Goal: Task Accomplishment & Management: Manage account settings

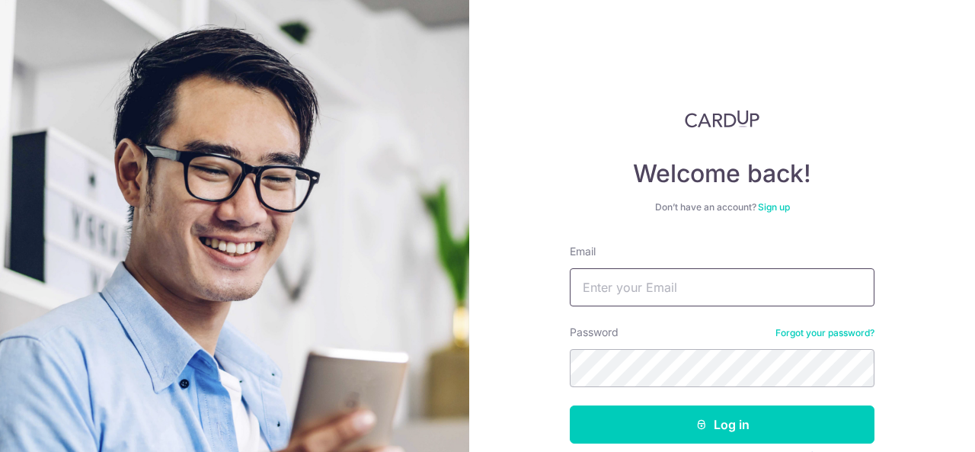
click at [684, 286] on input "Email" at bounding box center [722, 287] width 305 height 38
type input "[EMAIL_ADDRESS][DOMAIN_NAME]"
click at [570, 405] on button "Log in" at bounding box center [722, 424] width 305 height 38
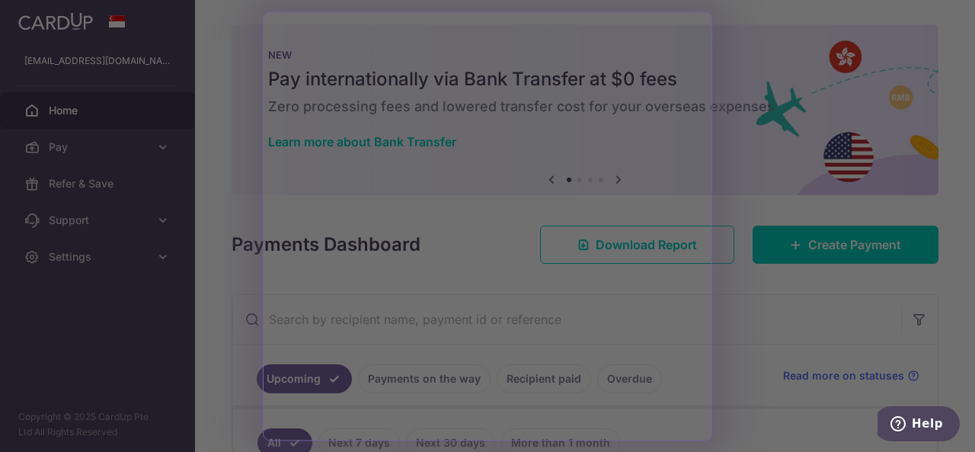
click at [749, 359] on div at bounding box center [492, 228] width 985 height 456
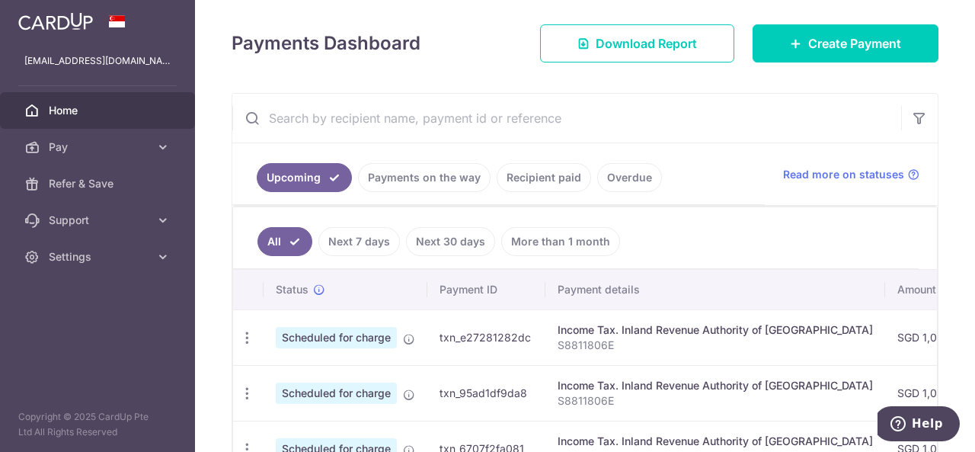
scroll to position [205, 0]
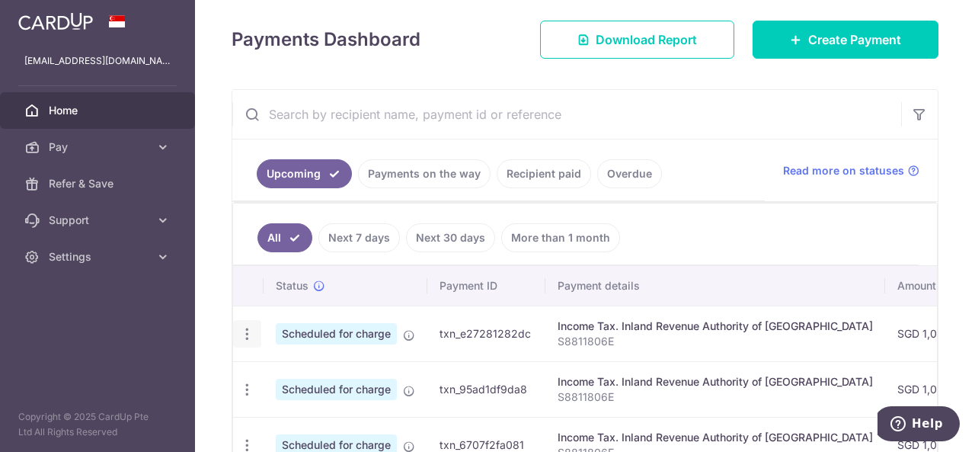
click at [251, 331] on icon "button" at bounding box center [247, 334] width 16 height 16
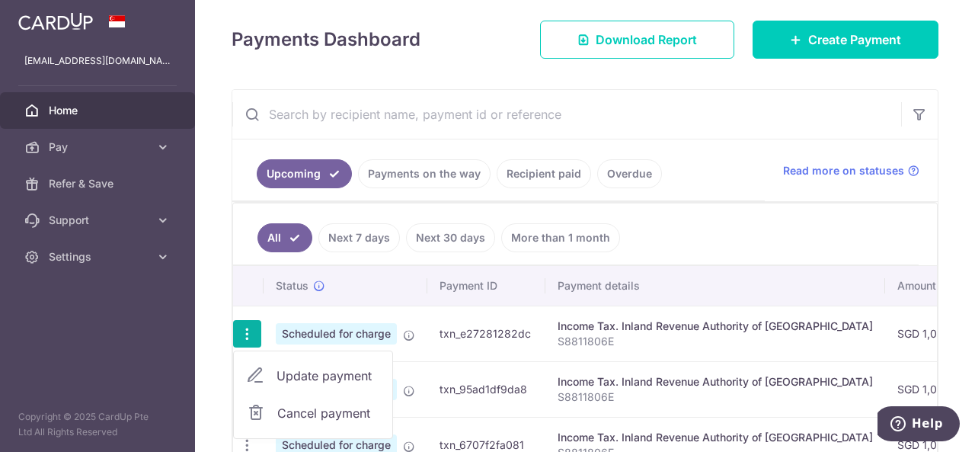
click at [276, 366] on span "Update payment" at bounding box center [328, 375] width 104 height 18
radio input "true"
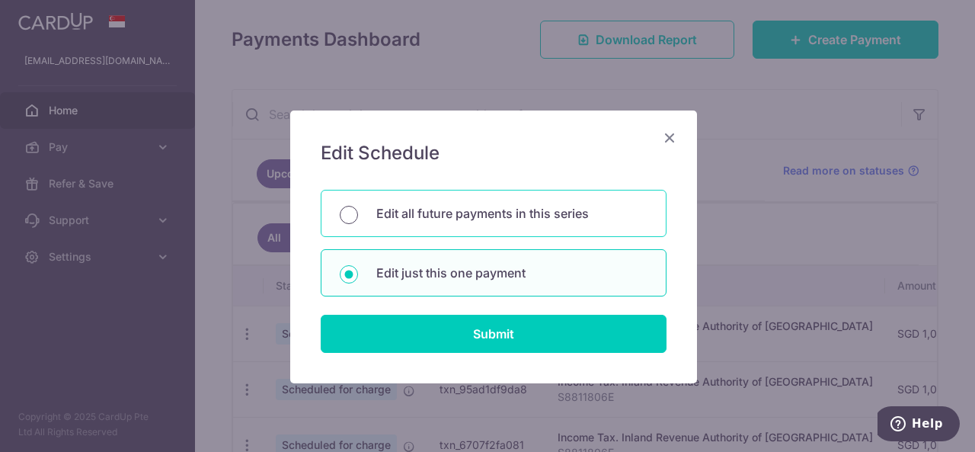
click at [340, 220] on input "Edit all future payments in this series" at bounding box center [349, 215] width 18 height 18
radio input "true"
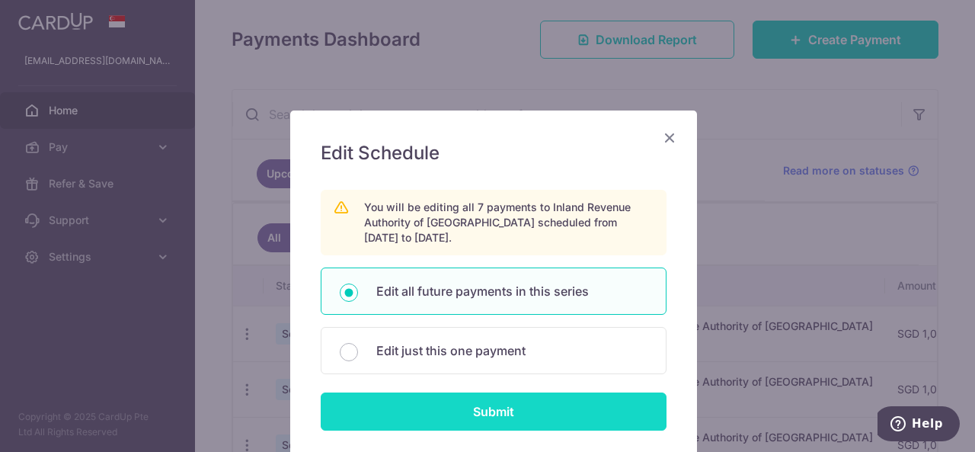
click at [397, 414] on input "Submit" at bounding box center [494, 411] width 346 height 38
radio input "true"
type input "1,040.00"
type input "S8811806E"
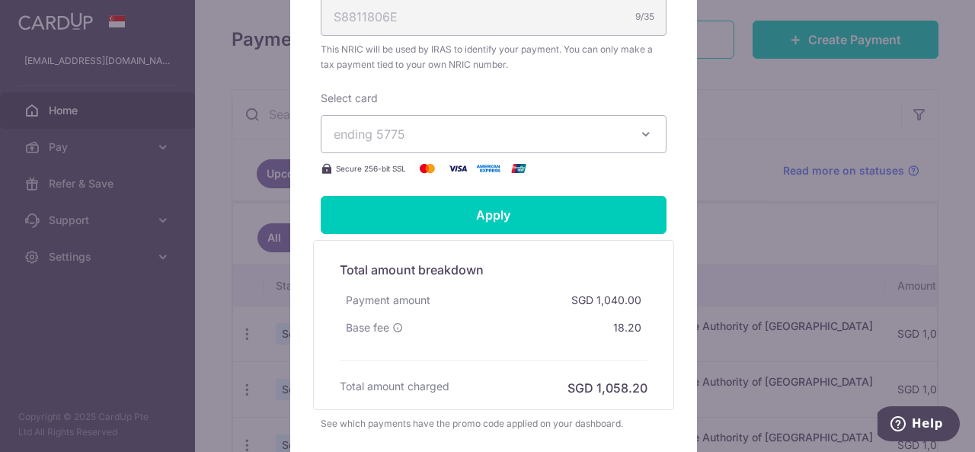
scroll to position [603, 0]
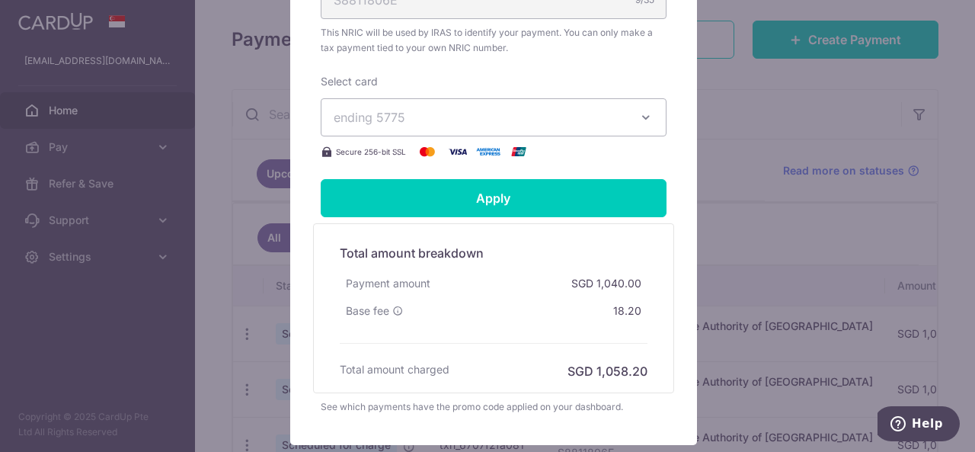
click at [525, 117] on span "ending 5775" at bounding box center [480, 117] width 292 height 18
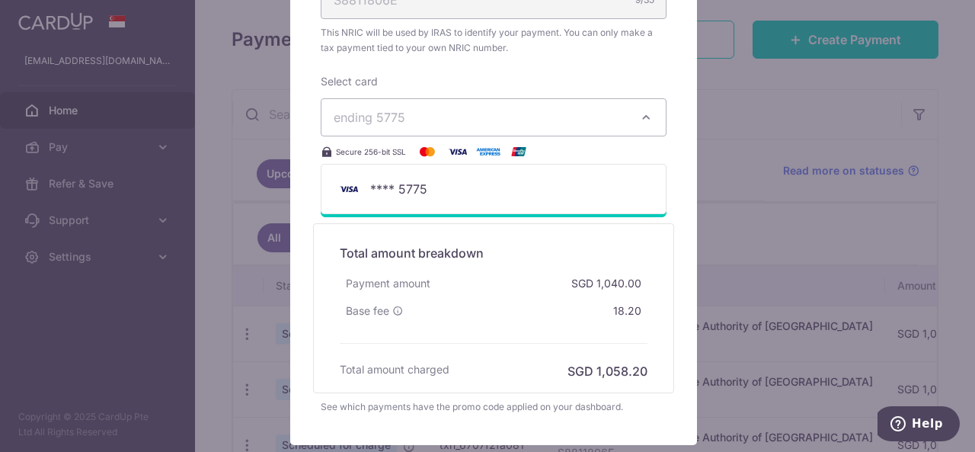
click at [525, 117] on span "ending 5775" at bounding box center [480, 117] width 292 height 18
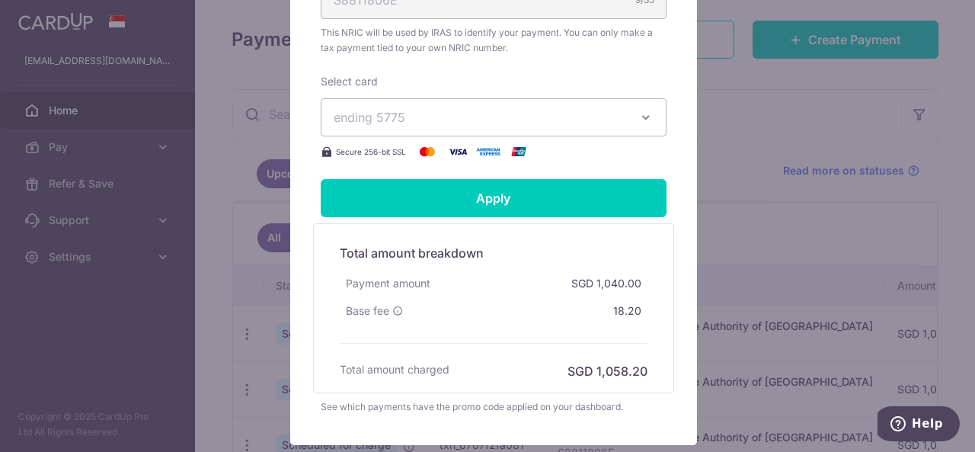
click at [233, 257] on div "Edit payment By clicking apply, you will make changes to all 7 payments to Inla…" at bounding box center [487, 226] width 975 height 452
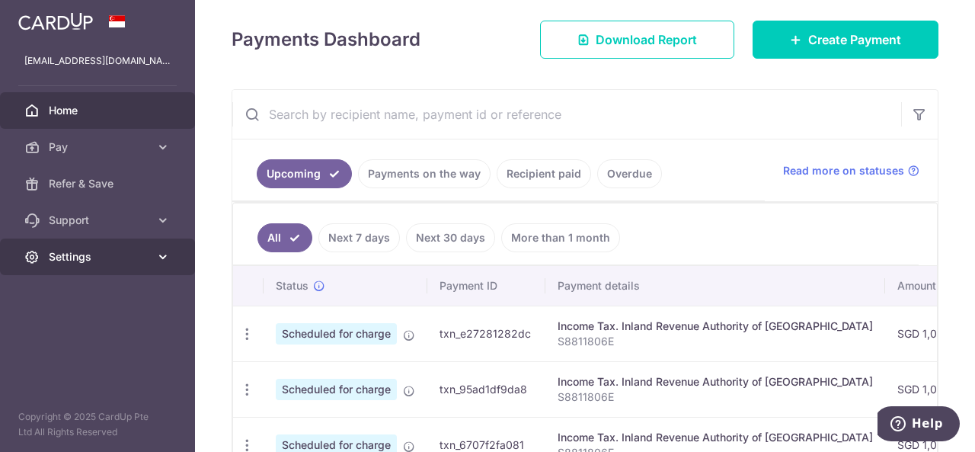
click at [120, 270] on link "Settings" at bounding box center [97, 256] width 195 height 37
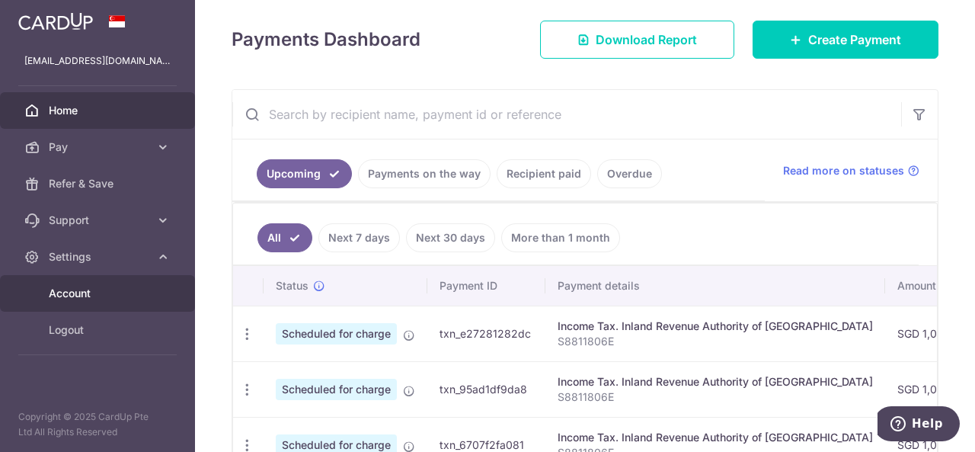
click at [104, 298] on span "Account" at bounding box center [99, 293] width 101 height 15
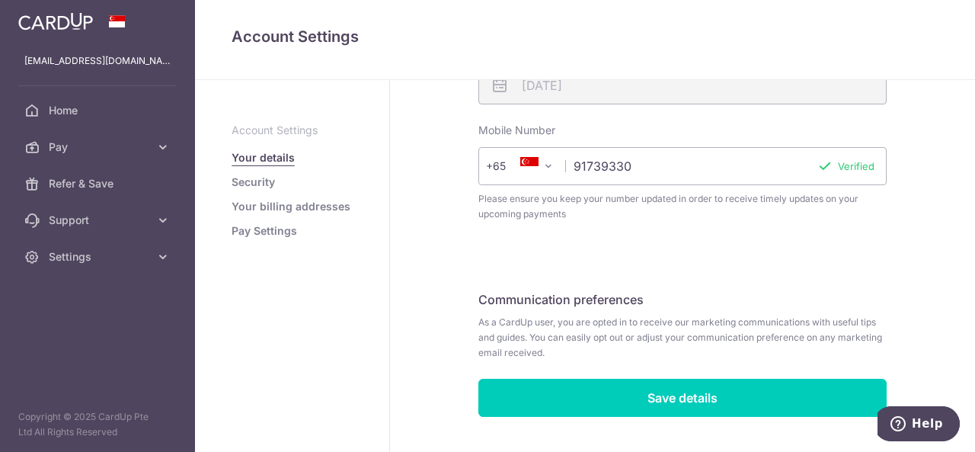
scroll to position [524, 0]
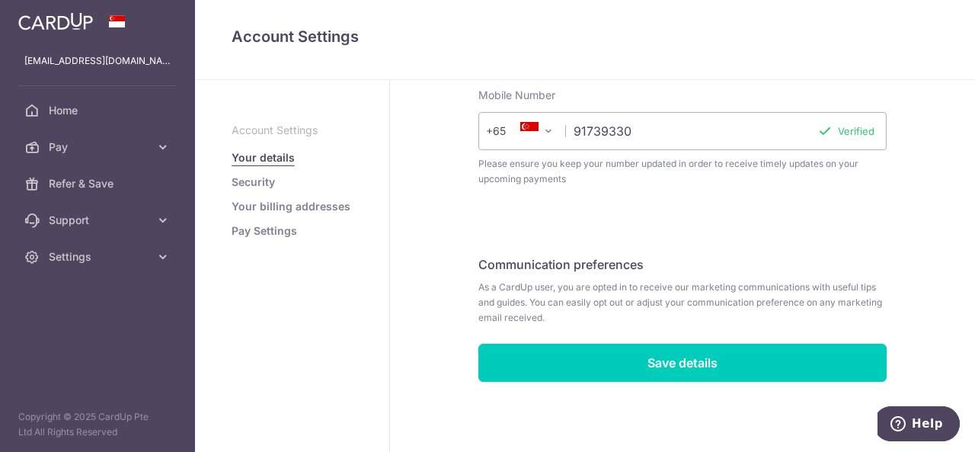
click at [262, 180] on link "Security" at bounding box center [253, 181] width 43 height 15
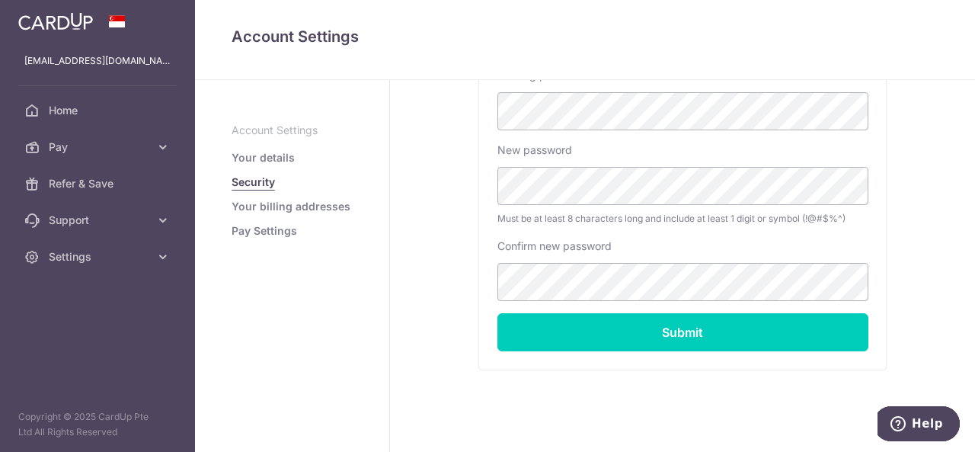
scroll to position [405, 0]
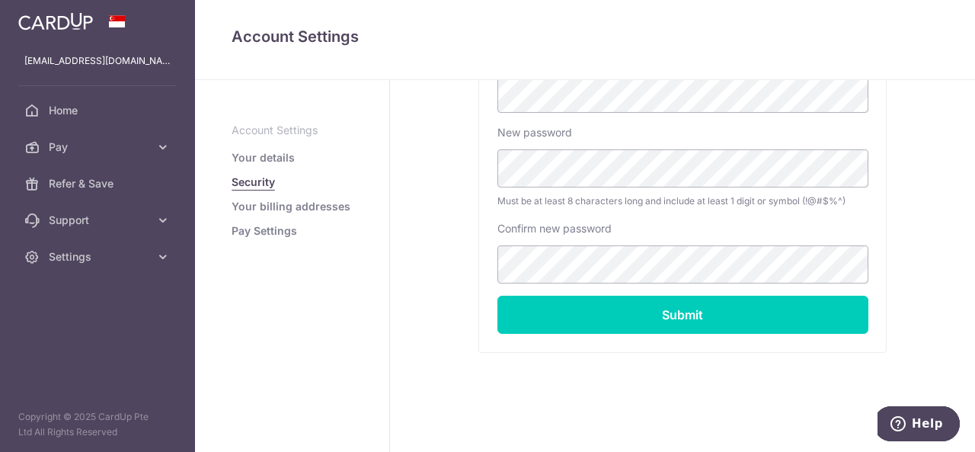
click at [283, 209] on link "Your billing addresses" at bounding box center [291, 206] width 119 height 15
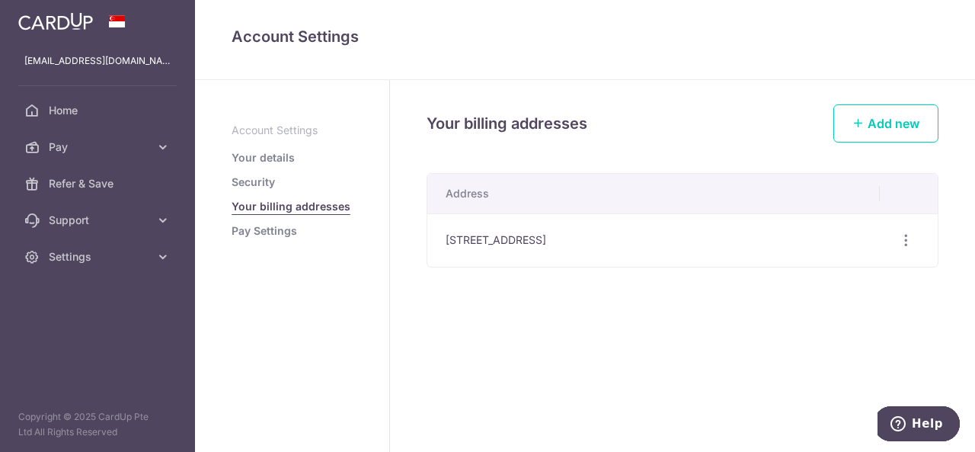
click at [274, 235] on link "Pay Settings" at bounding box center [264, 230] width 65 height 15
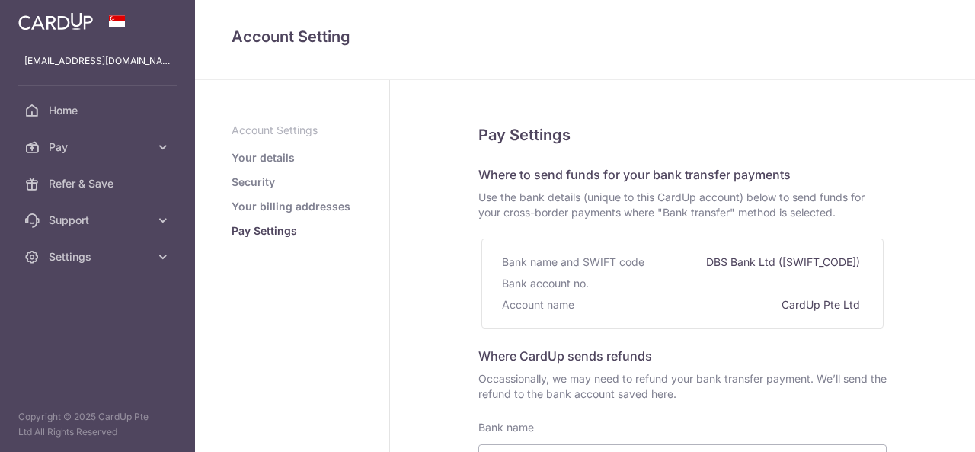
select select
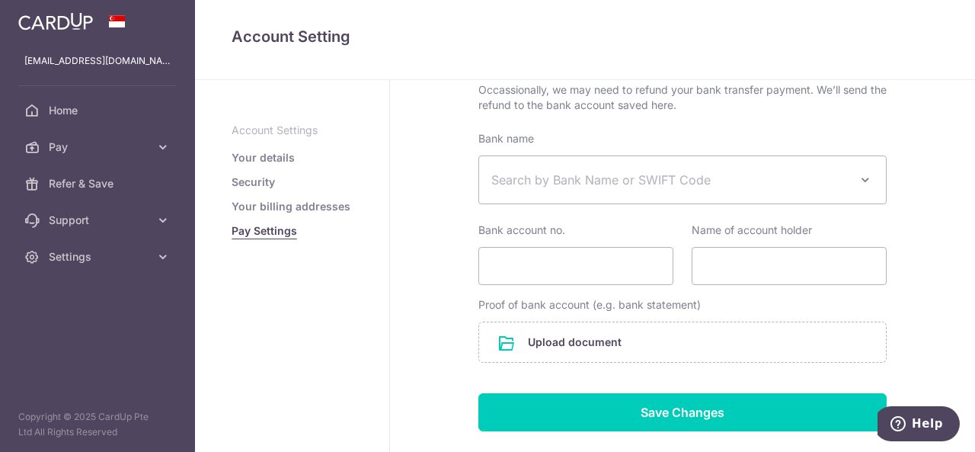
scroll to position [380, 0]
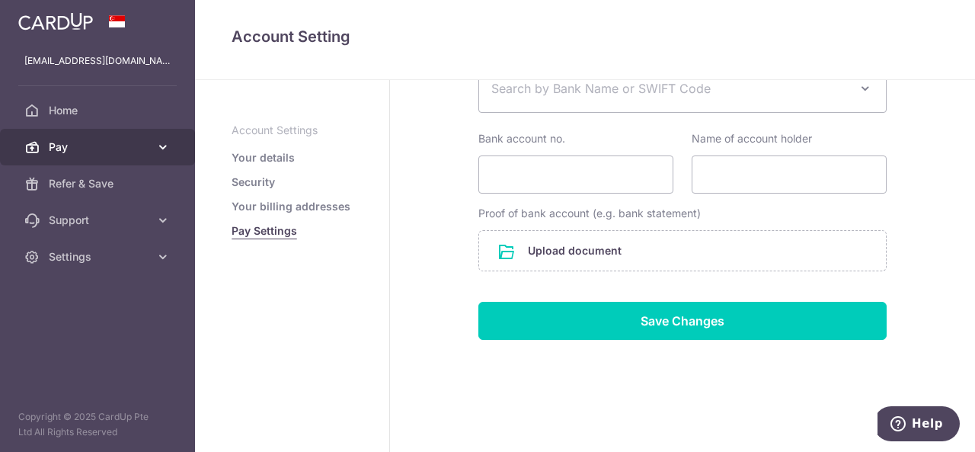
click at [164, 141] on icon at bounding box center [162, 146] width 15 height 15
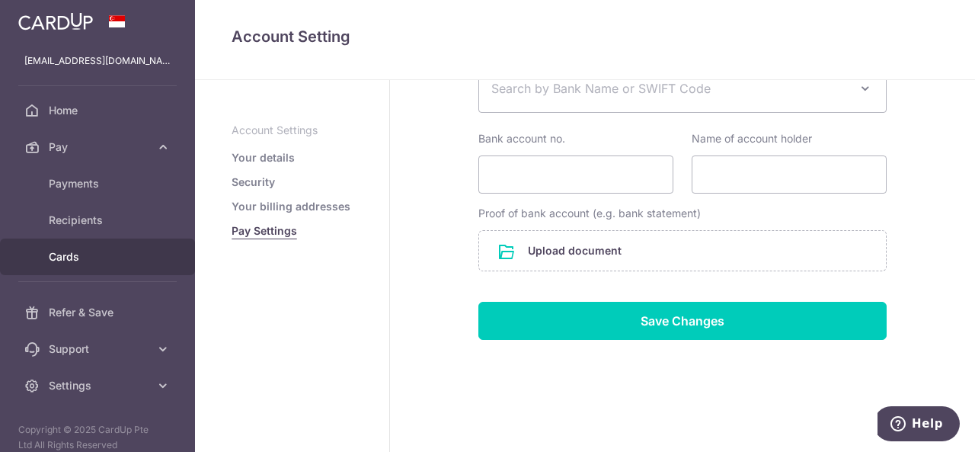
click at [104, 254] on span "Cards" at bounding box center [99, 256] width 101 height 15
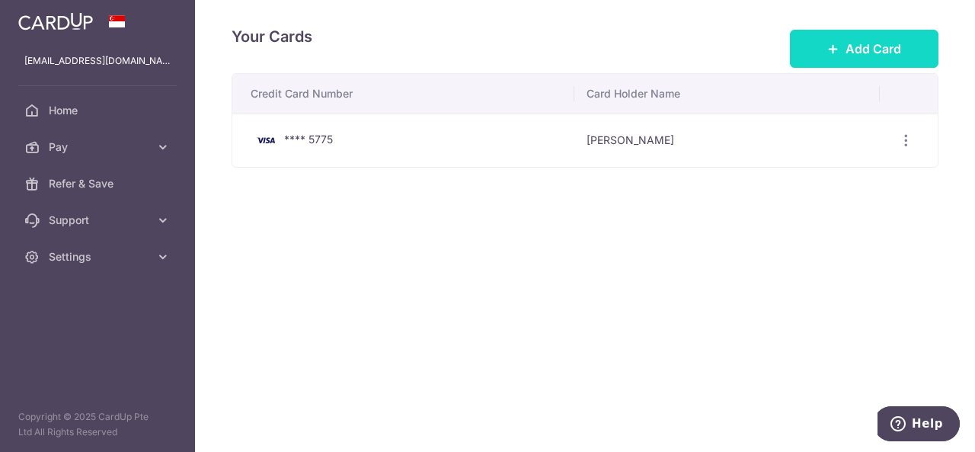
click at [830, 46] on icon at bounding box center [833, 49] width 12 height 12
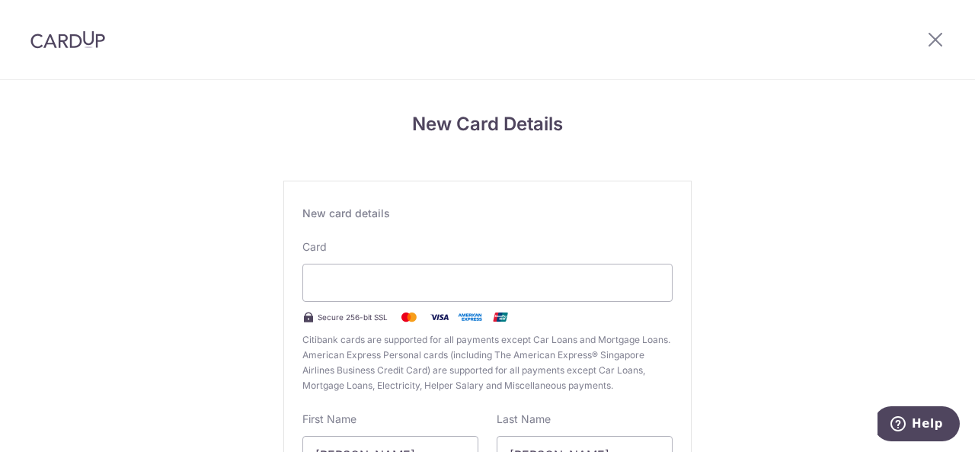
click at [629, 319] on div "Secure 256-bit SSL" at bounding box center [487, 317] width 370 height 18
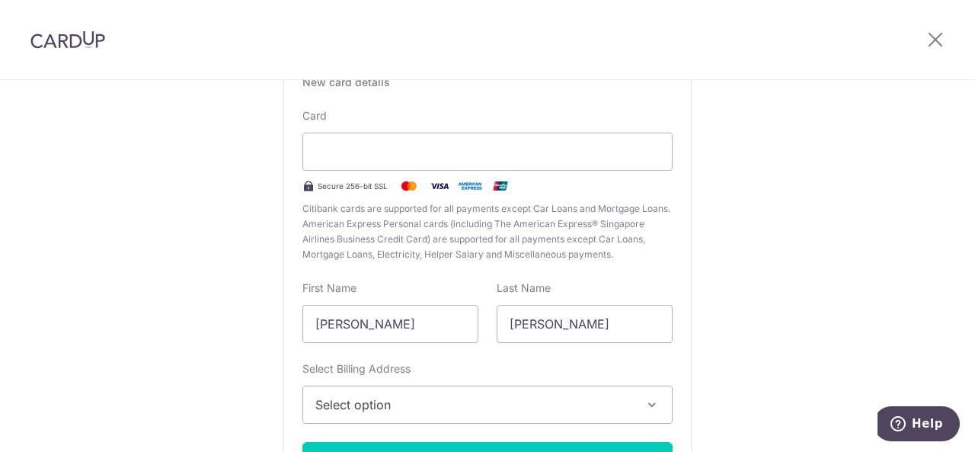
scroll to position [132, 0]
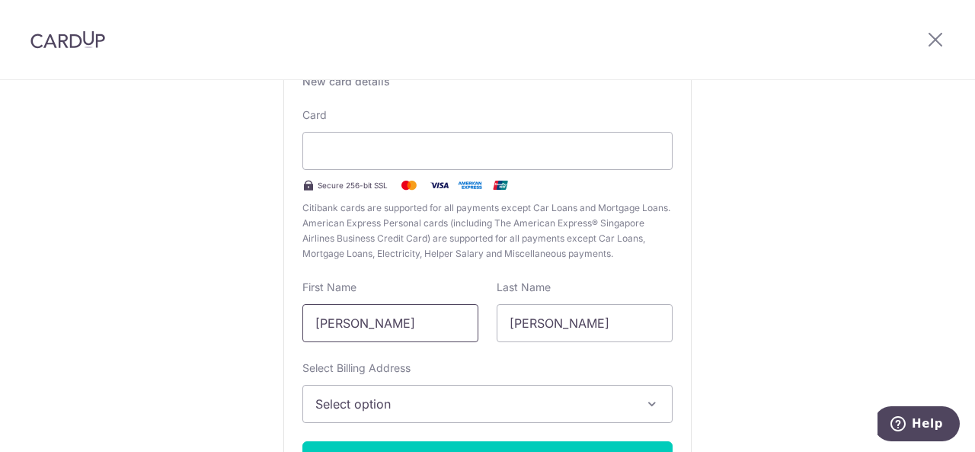
click at [363, 321] on input "Yixiang, John" at bounding box center [390, 323] width 176 height 38
type input "John"
click at [430, 356] on div "New card details Card Secure 256-bit SSL Citibank cards are supported for all p…" at bounding box center [487, 283] width 408 height 468
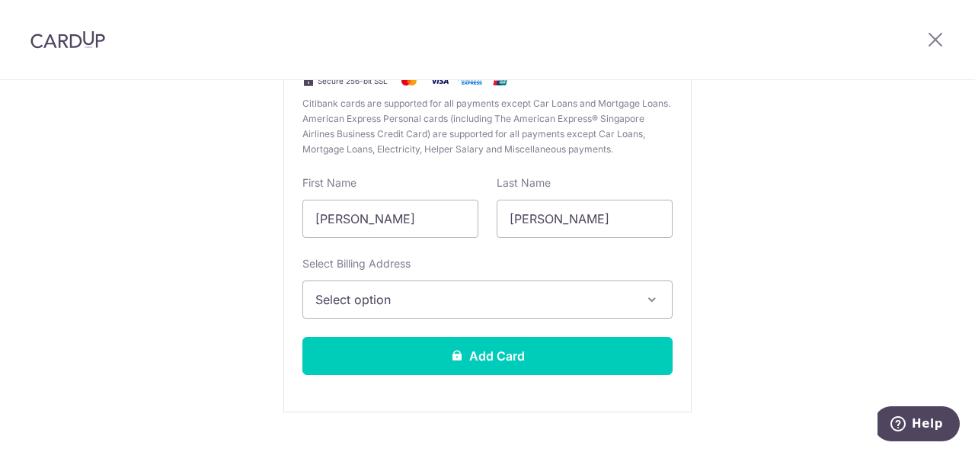
scroll to position [238, 0]
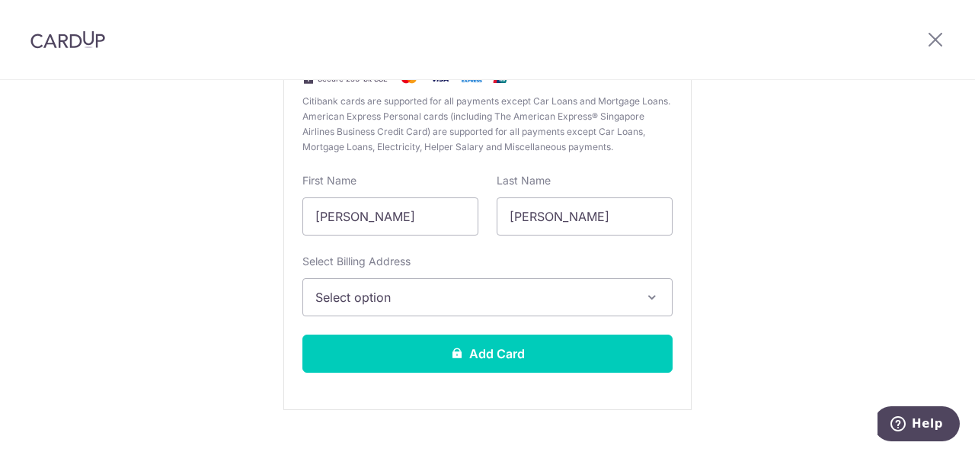
click at [414, 298] on span "Select option" at bounding box center [473, 297] width 317 height 18
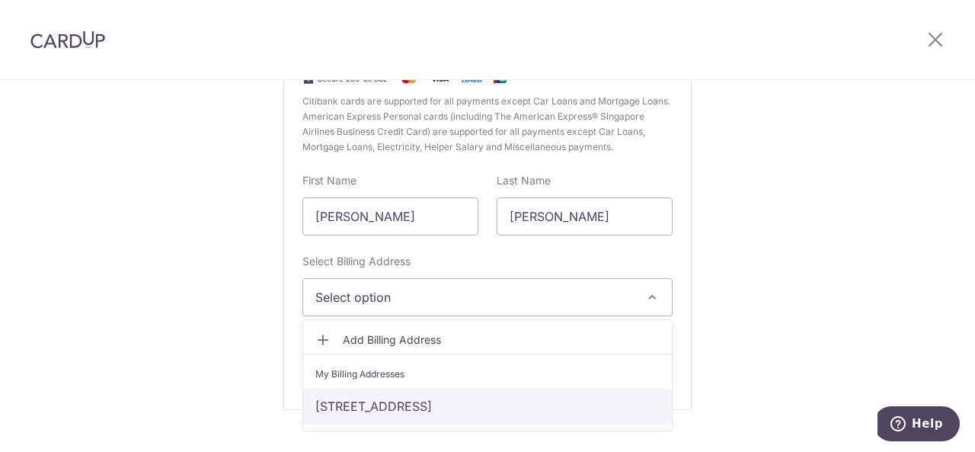
click at [388, 395] on link "215A Compassvale Drive, 06-500, Singapore, Singapore-541215" at bounding box center [487, 406] width 369 height 37
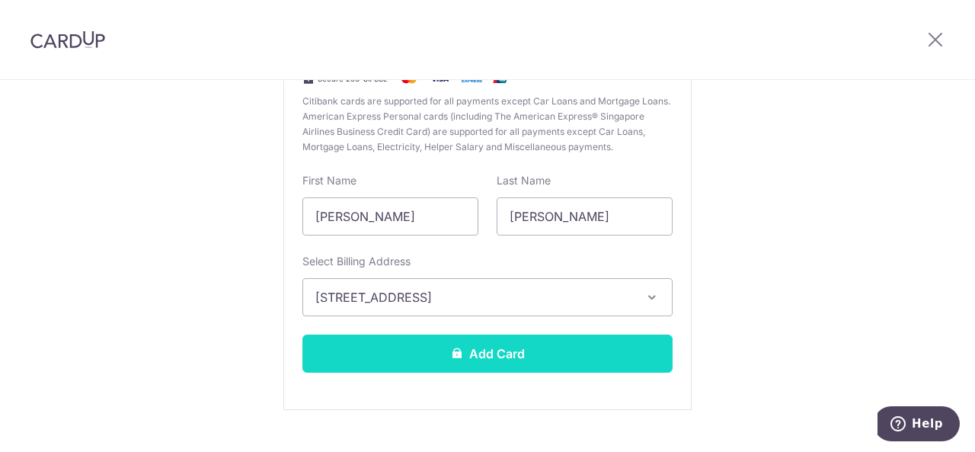
click at [396, 360] on button "Add Card" at bounding box center [487, 353] width 370 height 38
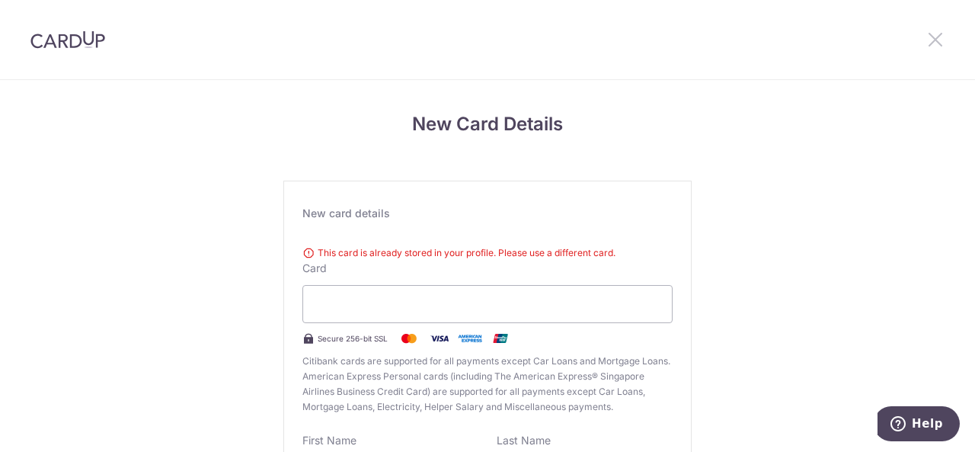
click at [932, 41] on icon at bounding box center [935, 39] width 18 height 19
